Goal: Transaction & Acquisition: Purchase product/service

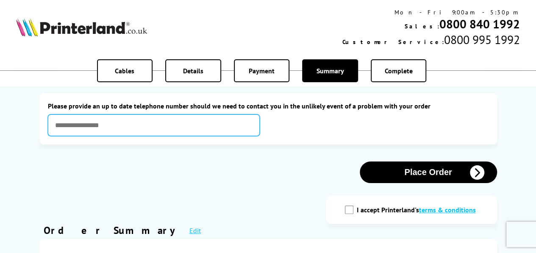
click at [204, 120] on input "text" at bounding box center [154, 125] width 212 height 22
type input "**********"
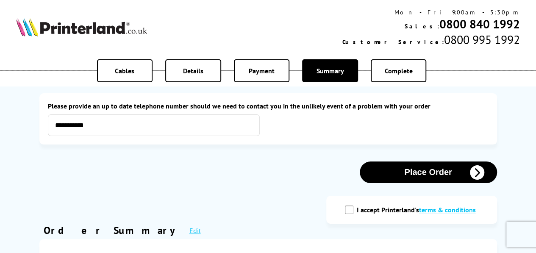
click at [352, 210] on input "I accept Printerland's terms & conditions" at bounding box center [349, 210] width 8 height 8
checkbox input "true"
click at [431, 176] on button "Place Order" at bounding box center [428, 172] width 137 height 22
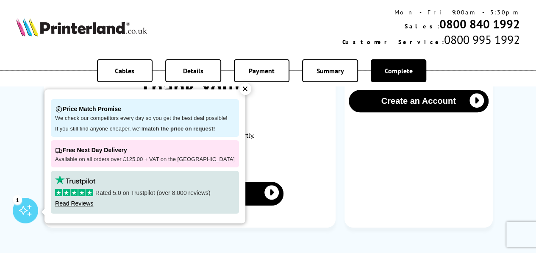
scroll to position [154, 0]
